Goal: Task Accomplishment & Management: Manage account settings

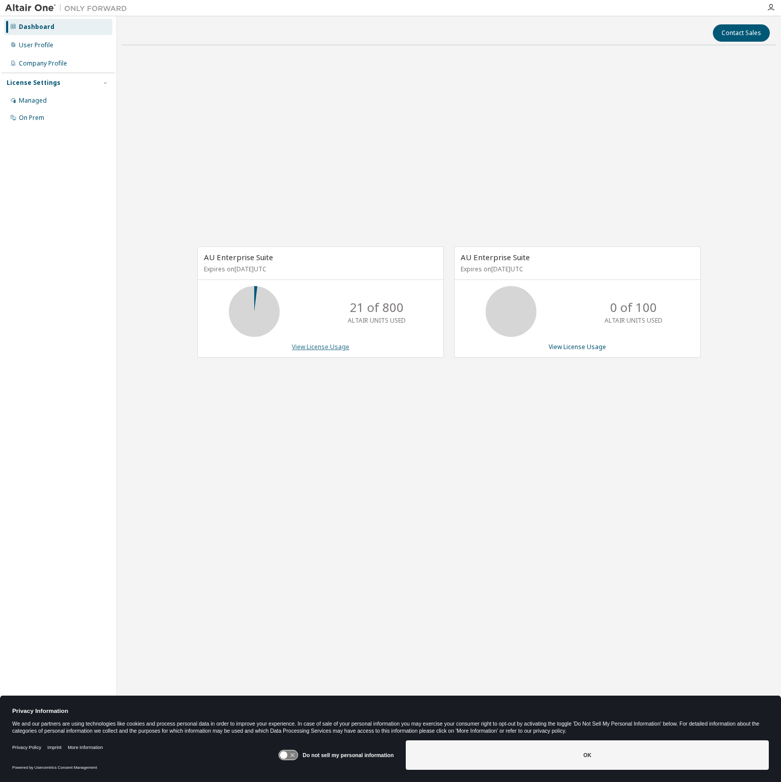
click at [323, 347] on link "View License Usage" at bounding box center [320, 347] width 57 height 9
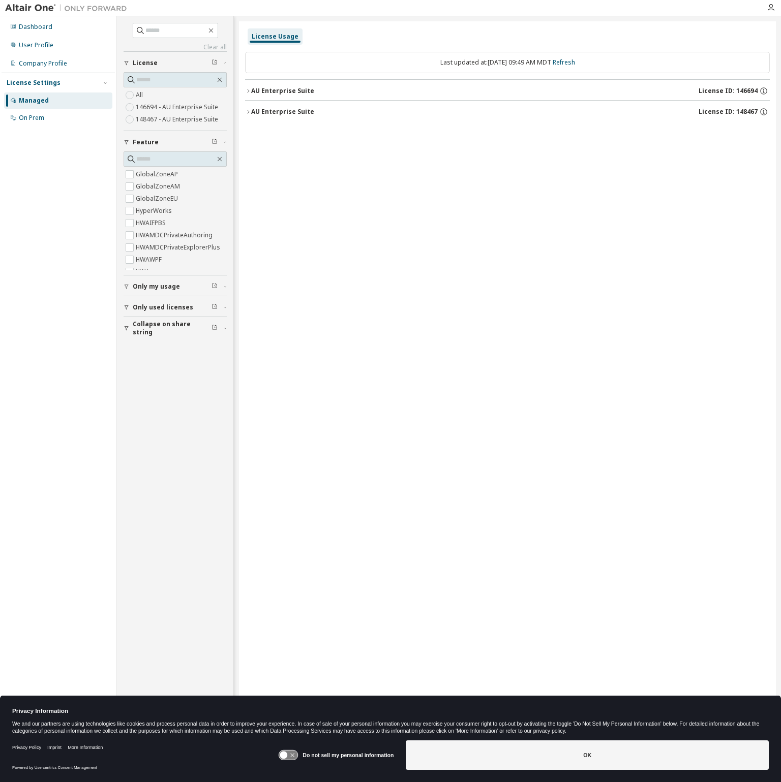
click at [279, 113] on div "AU Enterprise Suite" at bounding box center [282, 112] width 63 height 8
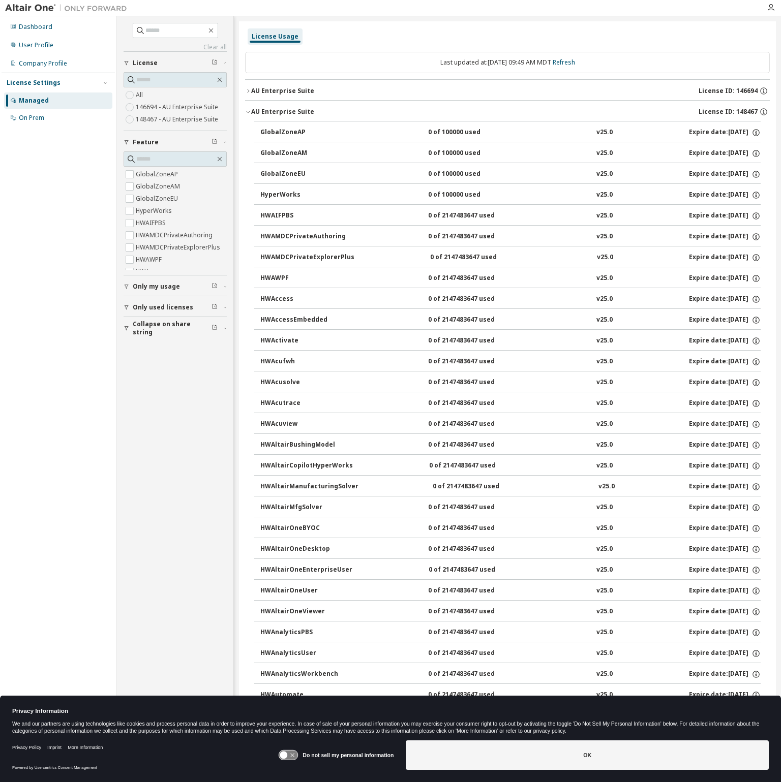
click at [270, 87] on div "AU Enterprise Suite" at bounding box center [282, 91] width 63 height 8
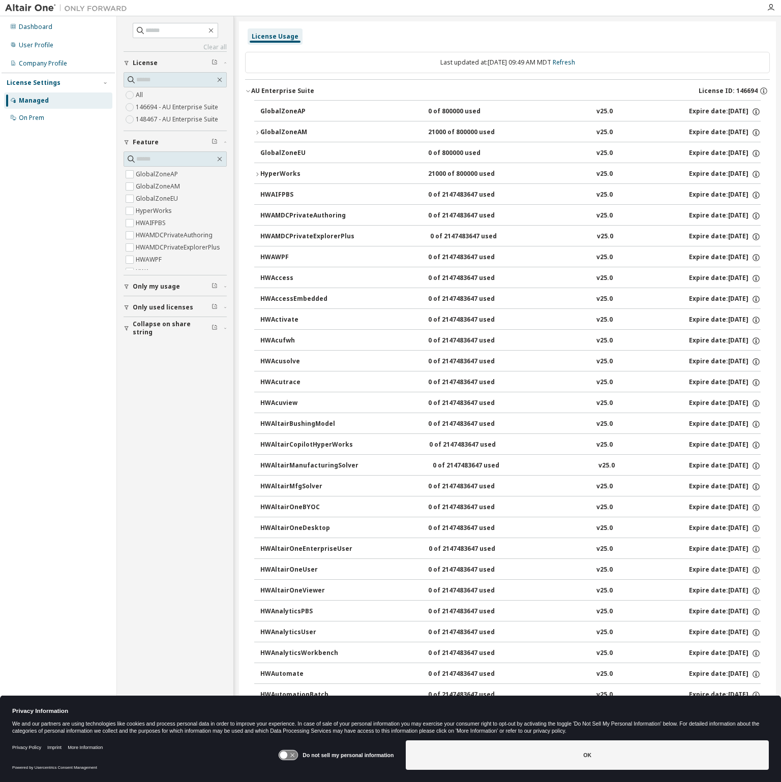
click at [270, 87] on div "AU Enterprise Suite" at bounding box center [282, 91] width 63 height 8
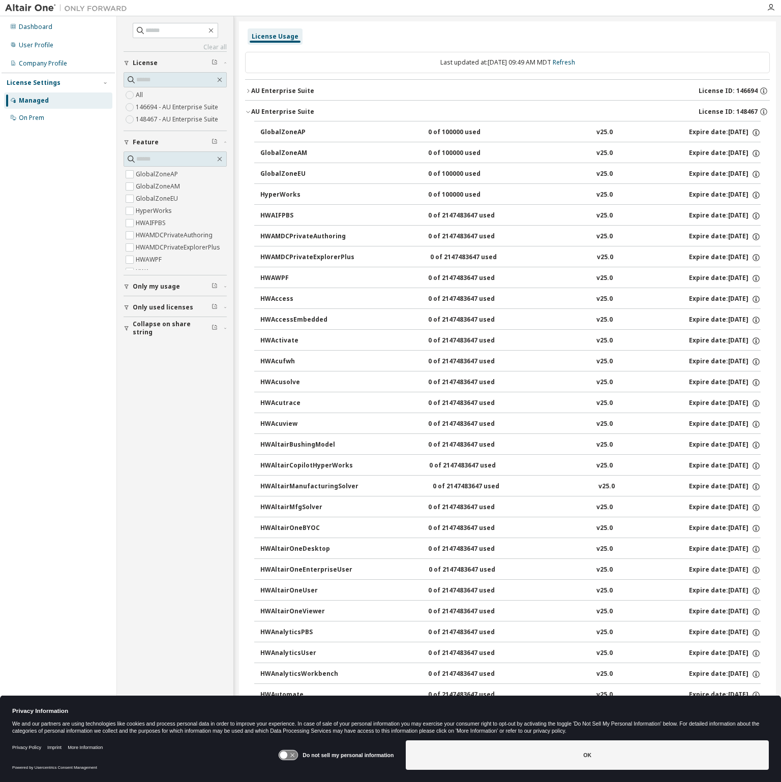
click at [265, 108] on div "AU Enterprise Suite" at bounding box center [282, 112] width 63 height 8
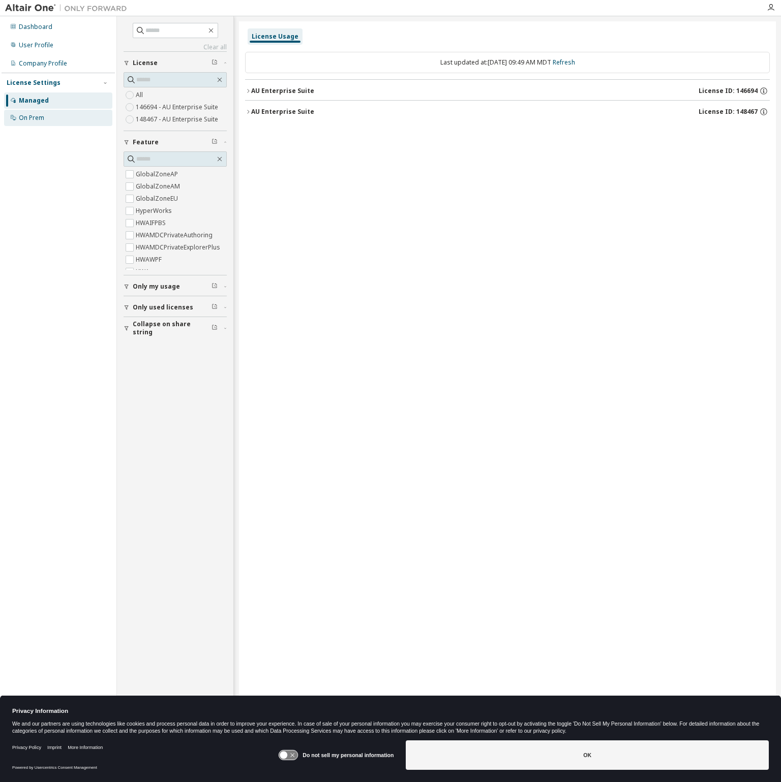
click at [33, 114] on div "On Prem" at bounding box center [31, 118] width 25 height 8
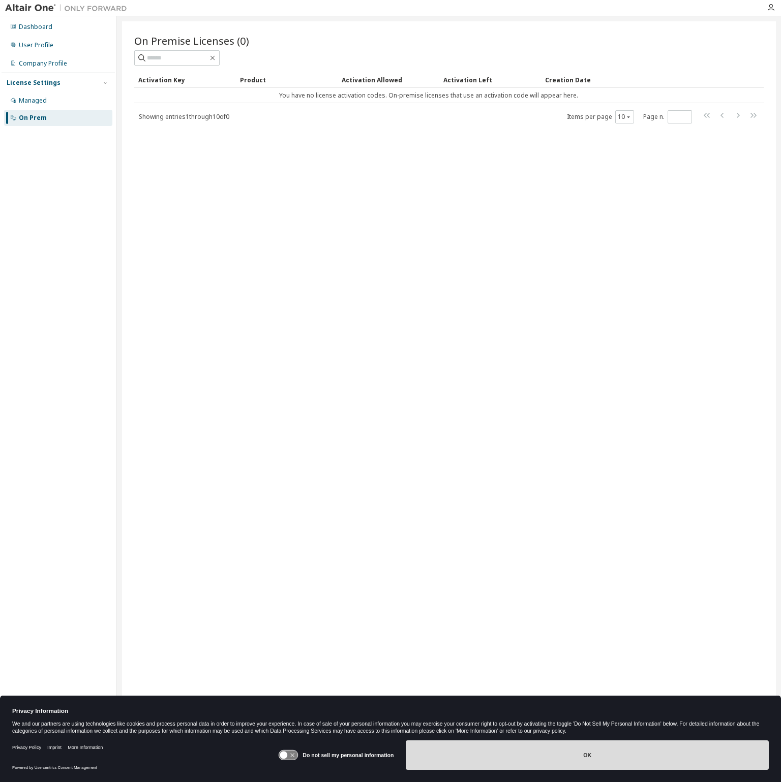
click at [545, 761] on button "OK" at bounding box center [587, 755] width 363 height 29
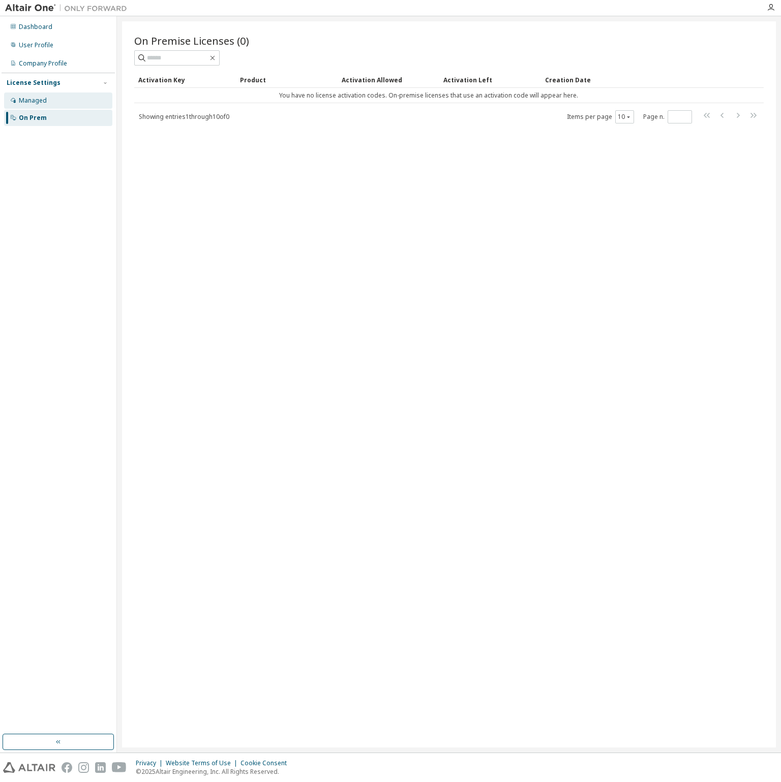
click at [39, 104] on div "Managed" at bounding box center [33, 101] width 28 height 8
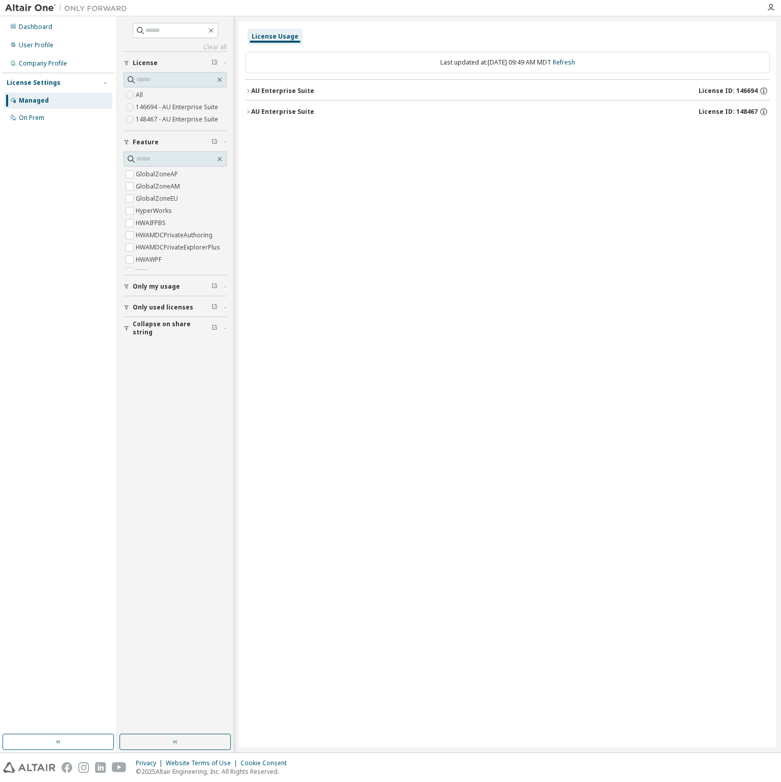
click at [288, 92] on div "AU Enterprise Suite" at bounding box center [282, 91] width 63 height 8
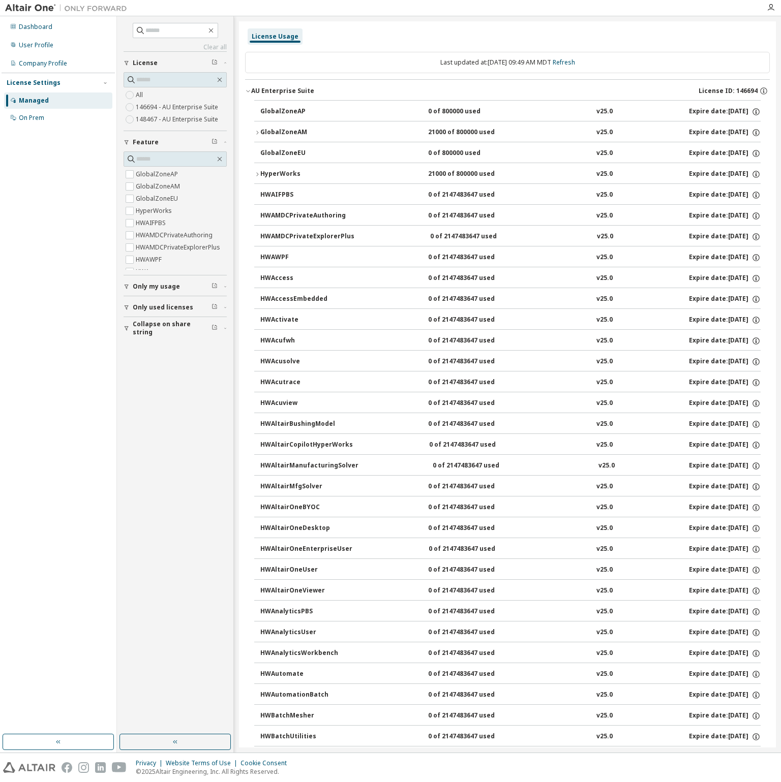
click at [282, 318] on div "HWActivate" at bounding box center [306, 320] width 92 height 9
click at [257, 132] on icon "button" at bounding box center [257, 133] width 6 height 6
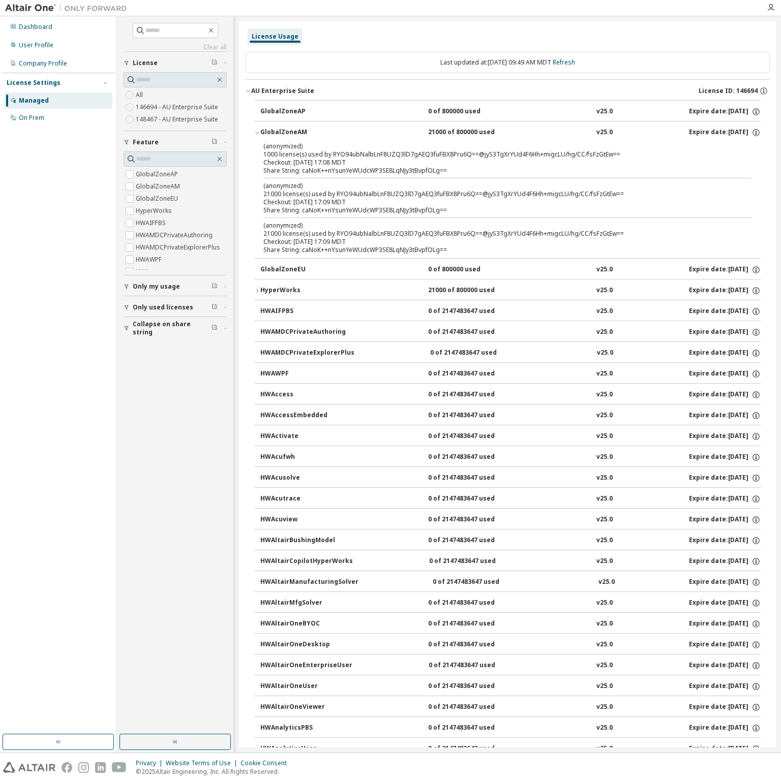
click at [256, 133] on icon "button" at bounding box center [257, 133] width 6 height 6
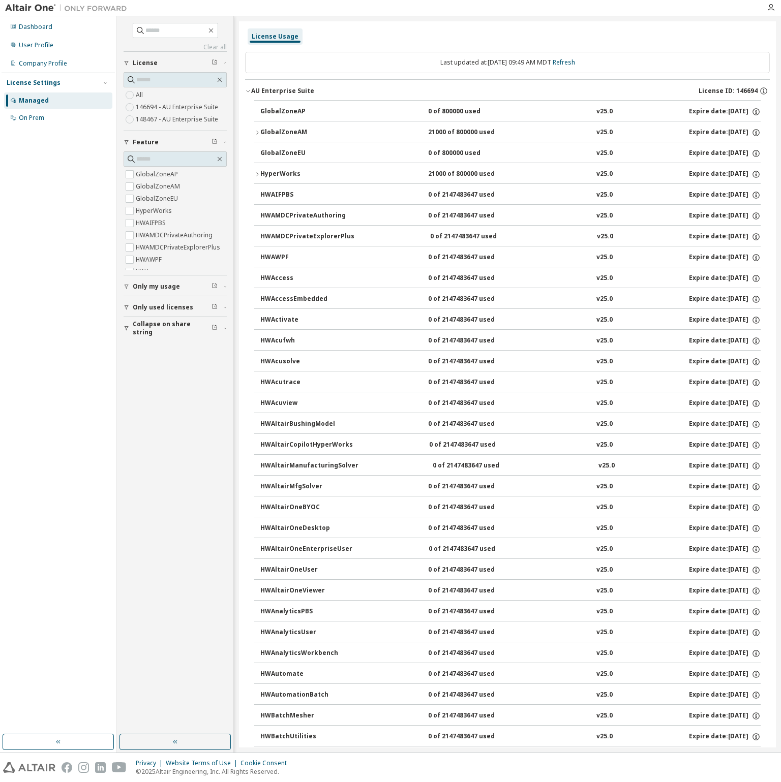
click at [141, 281] on button "Only my usage" at bounding box center [175, 287] width 103 height 22
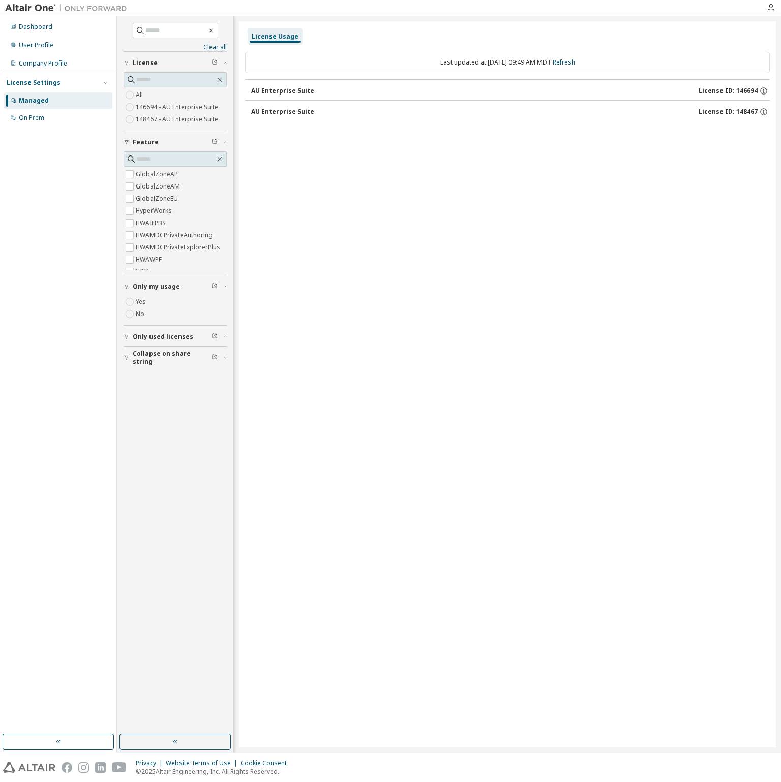
click at [296, 111] on div "AU Enterprise Suite" at bounding box center [282, 112] width 63 height 8
click at [277, 90] on div "AU Enterprise Suite" at bounding box center [282, 91] width 63 height 8
click at [35, 114] on div "On Prem" at bounding box center [31, 118] width 25 height 8
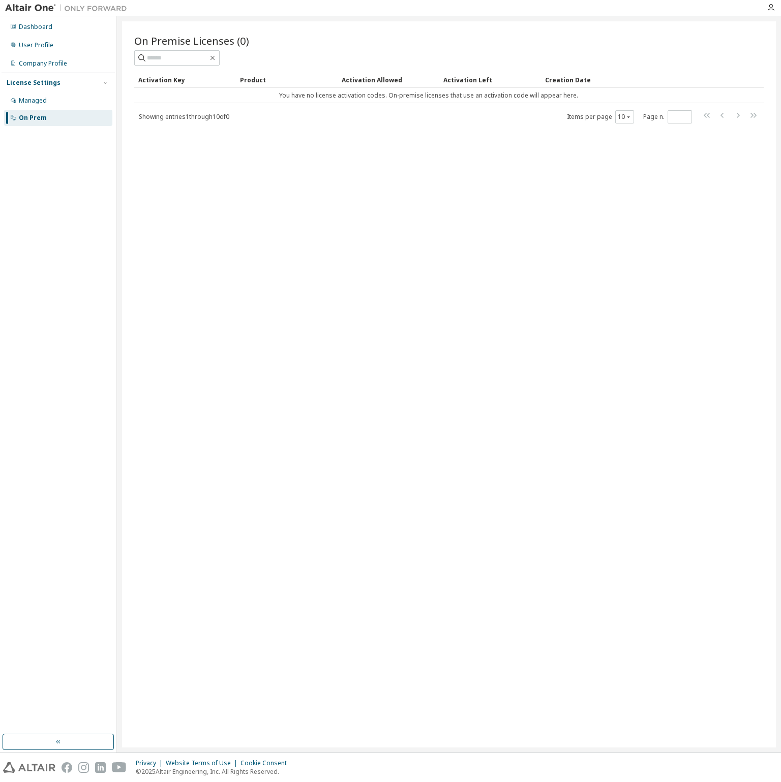
click at [572, 66] on div "On Premise Licenses (0) Clear Load Save Save As Field Operator Value Select fil…" at bounding box center [448, 79] width 629 height 90
click at [39, 42] on div "User Profile" at bounding box center [36, 45] width 35 height 8
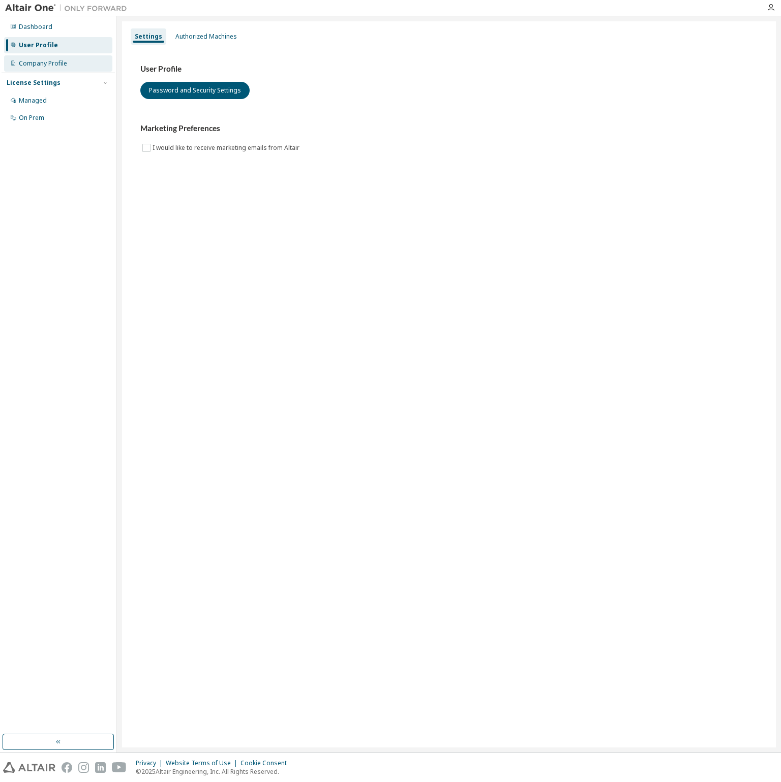
click at [45, 60] on div "Company Profile" at bounding box center [43, 63] width 48 height 8
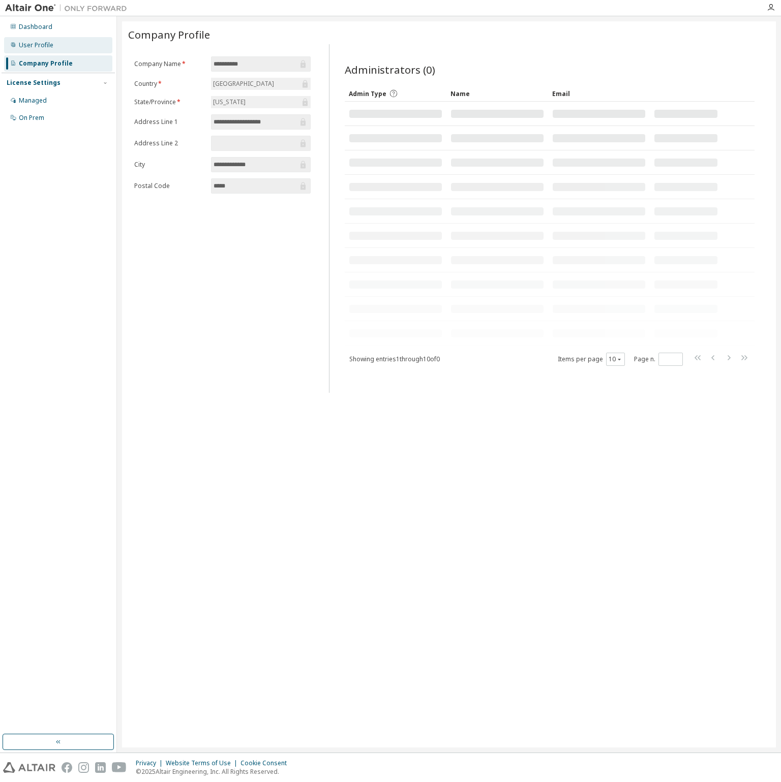
click at [35, 45] on div "User Profile" at bounding box center [36, 45] width 35 height 8
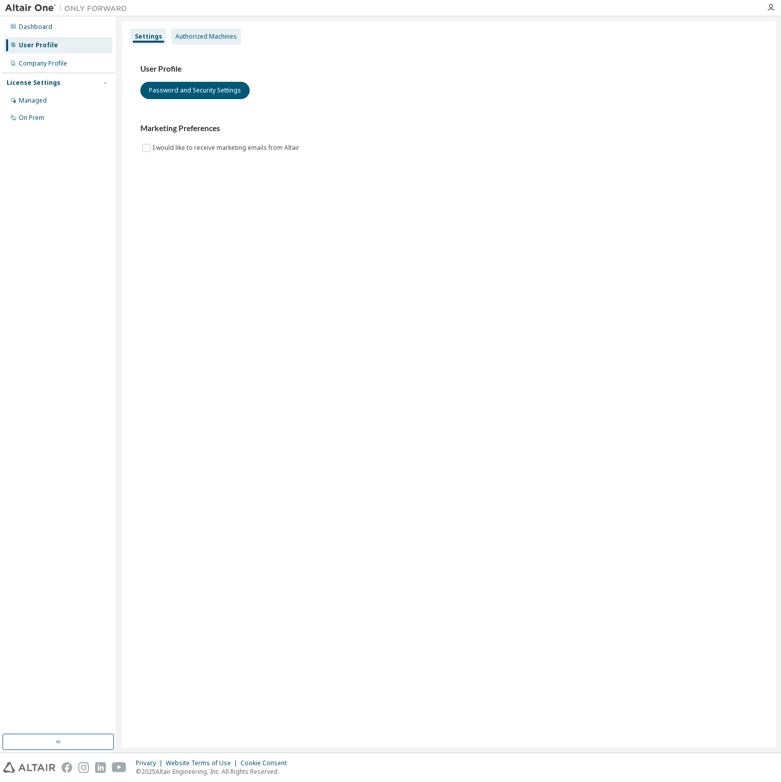
click at [216, 33] on div "Authorized Machines" at bounding box center [206, 37] width 62 height 8
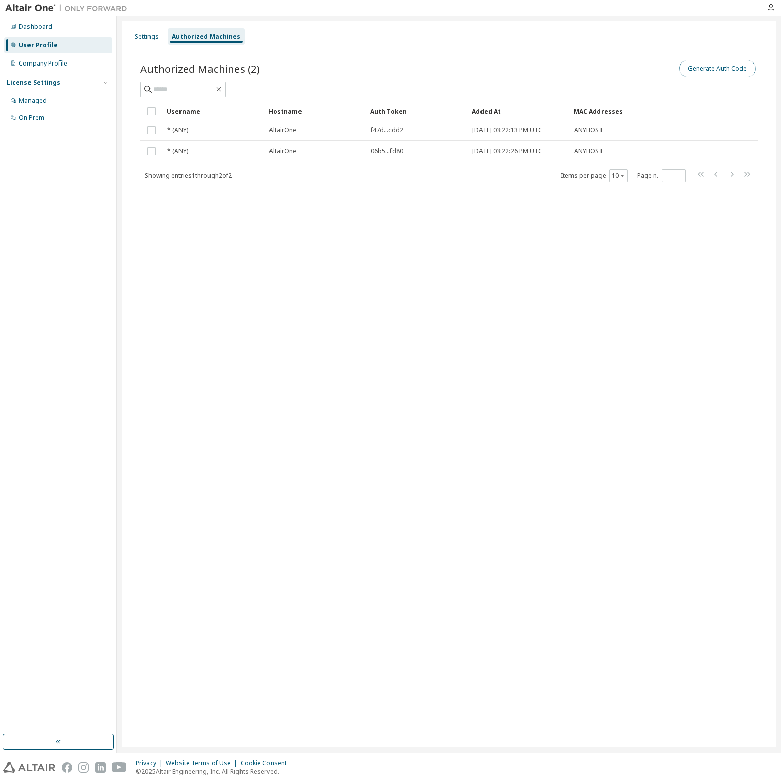
click at [713, 71] on button "Generate Auth Code" at bounding box center [717, 68] width 76 height 17
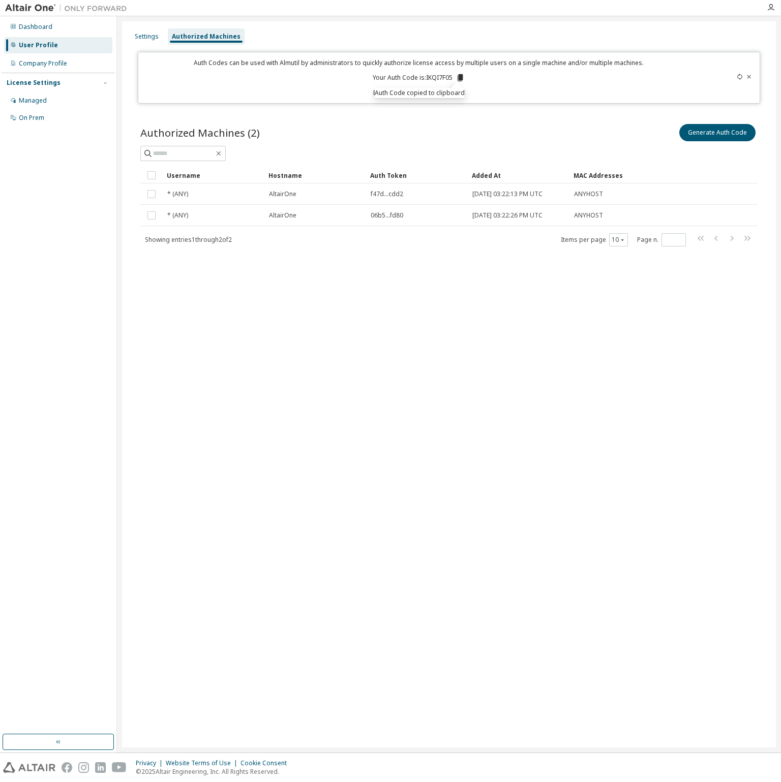
click at [306, 94] on p "Expires in 7 minutes, 34 seconds" at bounding box center [418, 92] width 548 height 9
